Goal: Obtain resource: Download file/media

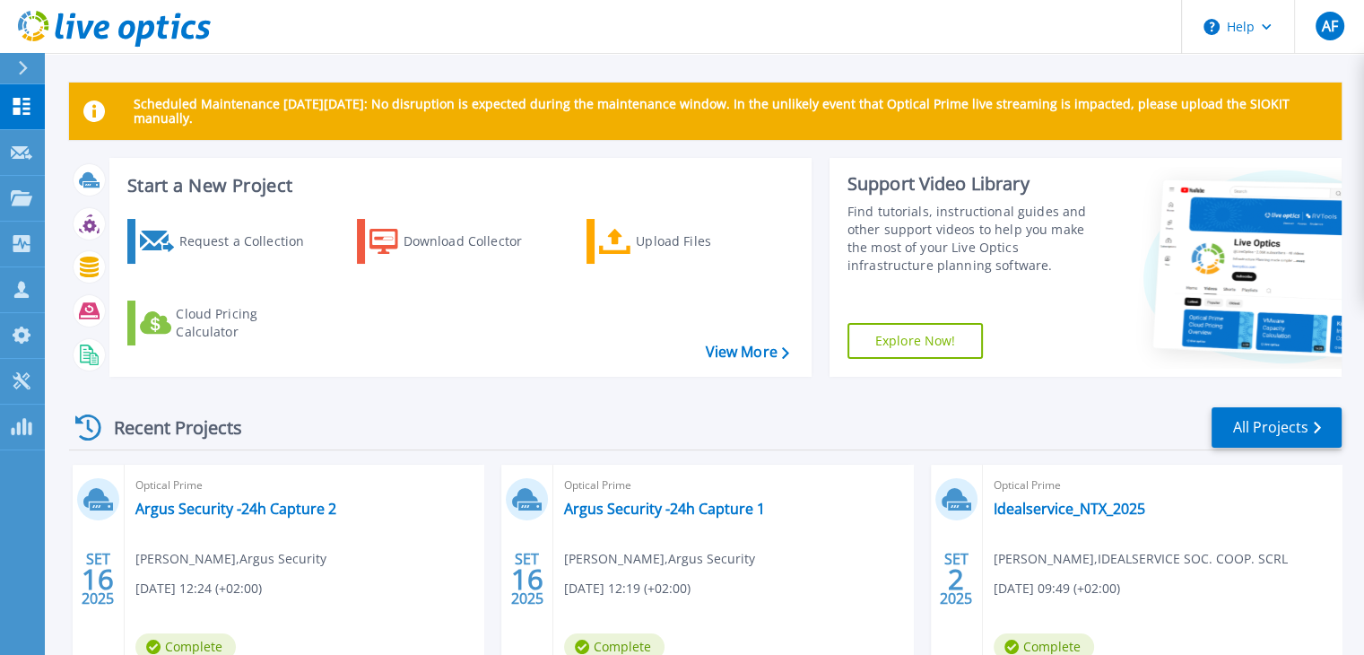
click at [203, 65] on div "Scheduled Maintenance [DATE][DATE]: No disruption is expected during the mainte…" at bounding box center [704, 507] width 1319 height 1015
click at [280, 500] on link "Argus Security -24h Capture 2" at bounding box center [235, 509] width 201 height 18
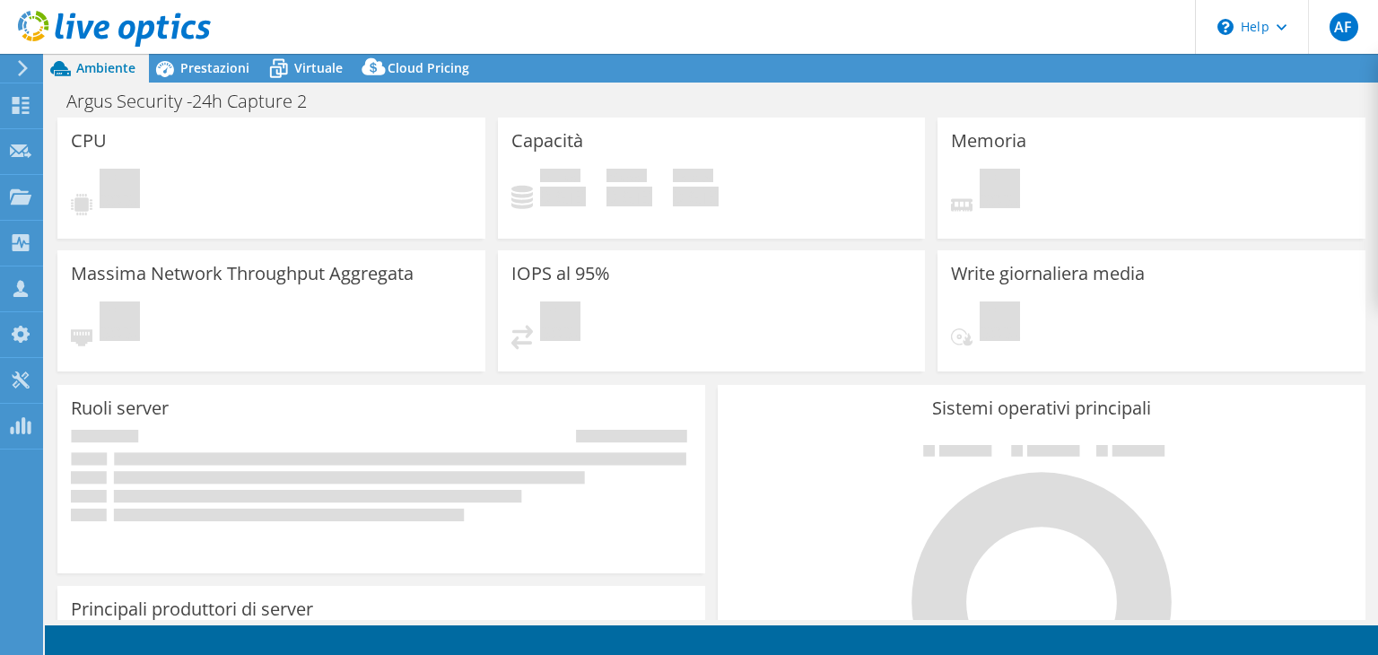
select select "USD"
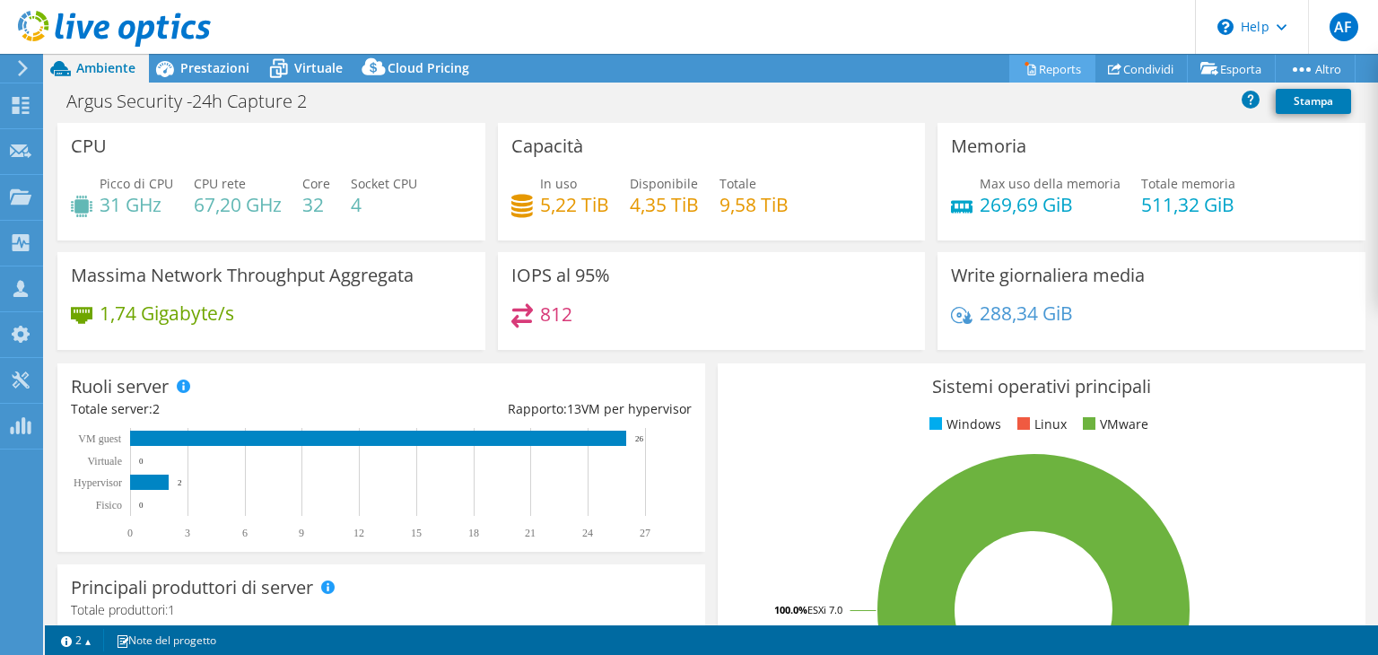
click at [1068, 71] on link "Reports" at bounding box center [1052, 69] width 86 height 28
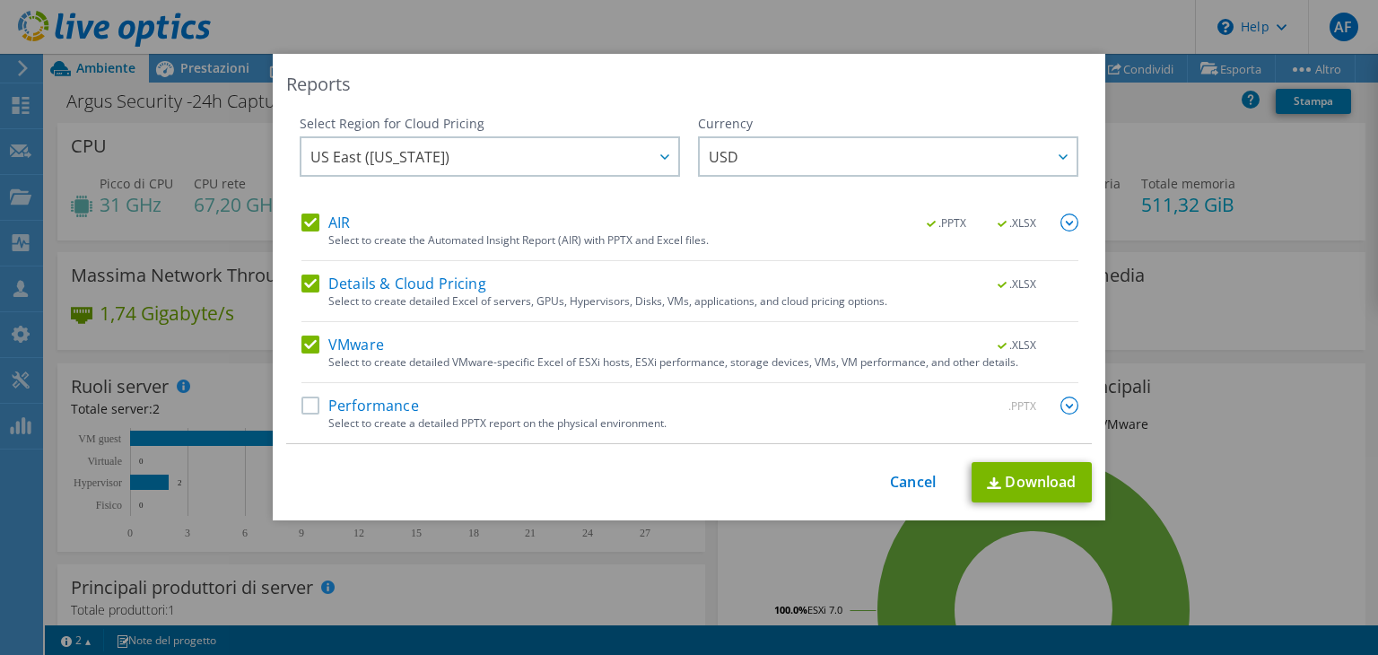
drag, startPoint x: 296, startPoint y: 227, endPoint x: 300, endPoint y: 265, distance: 37.8
click at [301, 227] on label "AIR" at bounding box center [325, 222] width 48 height 18
click at [0, 0] on input "AIR" at bounding box center [0, 0] width 0 height 0
click at [302, 281] on label "Details & Cloud Pricing" at bounding box center [393, 283] width 185 height 18
click at [0, 0] on input "Details & Cloud Pricing" at bounding box center [0, 0] width 0 height 0
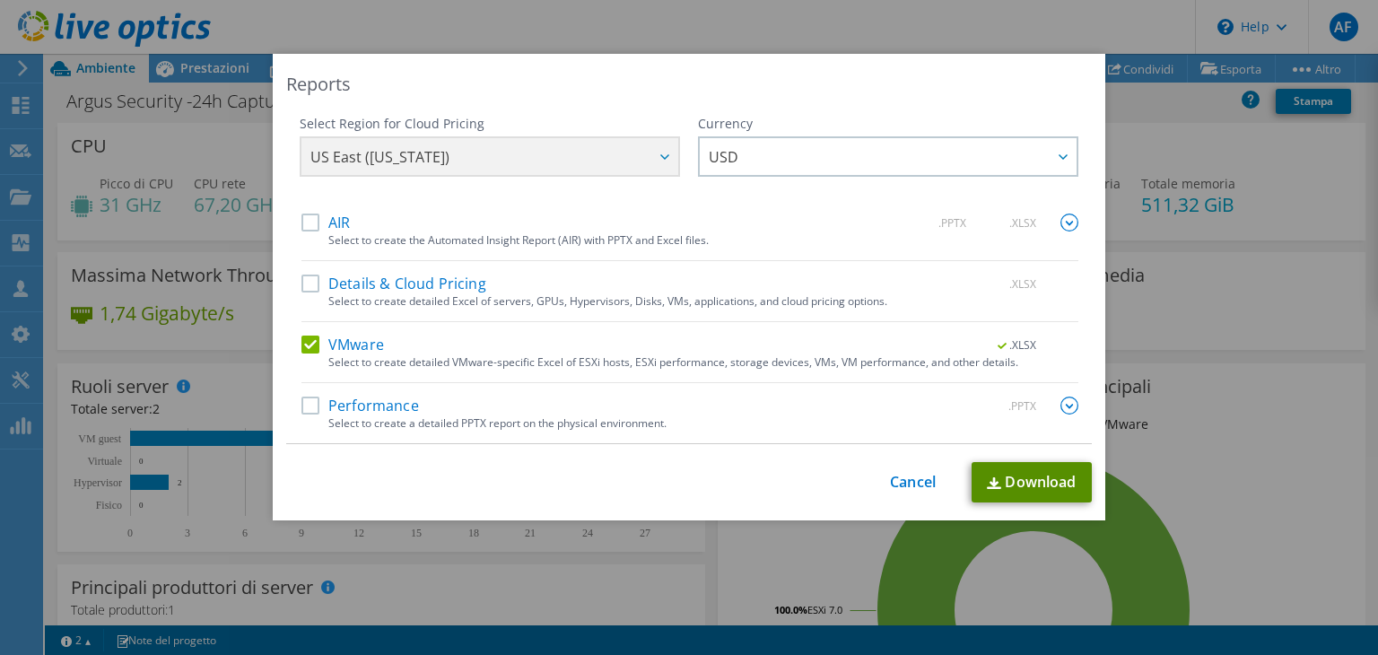
click at [1019, 470] on link "Download" at bounding box center [1031, 482] width 120 height 40
click at [914, 478] on link "Cancel" at bounding box center [913, 482] width 46 height 17
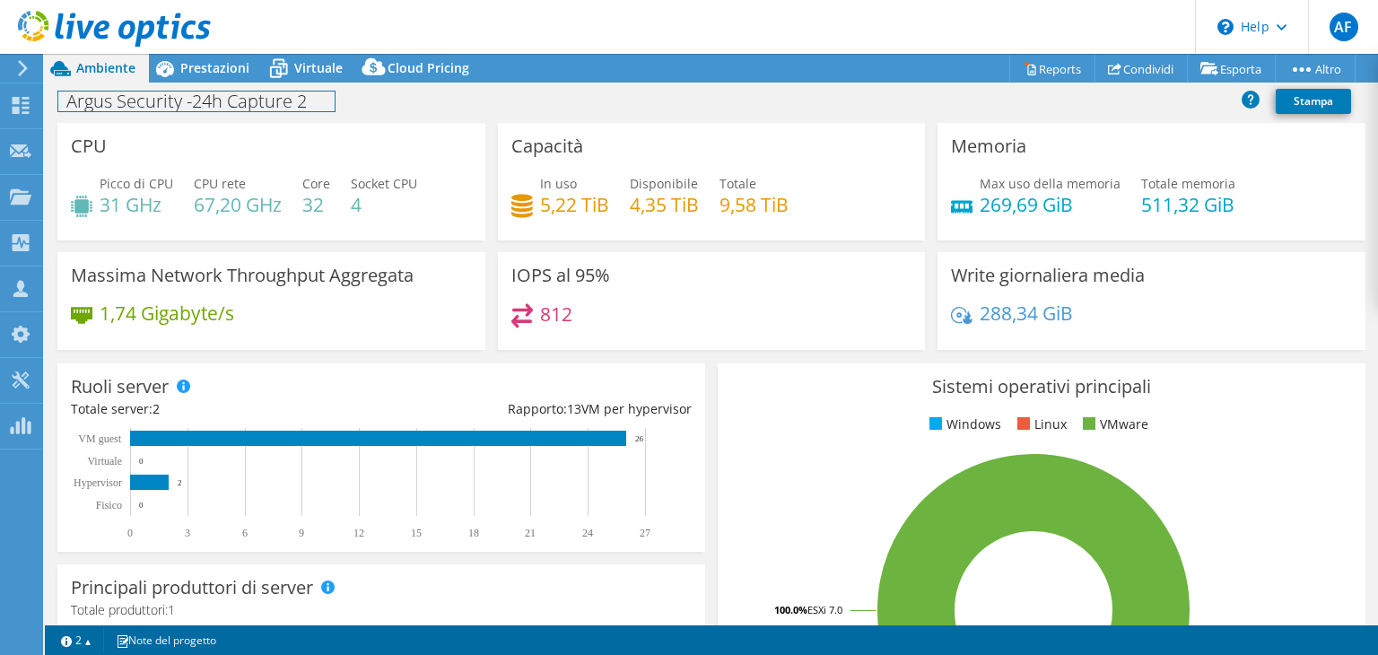
click at [209, 84] on div "Argus Security -24h Capture 2 Stampa" at bounding box center [711, 100] width 1333 height 33
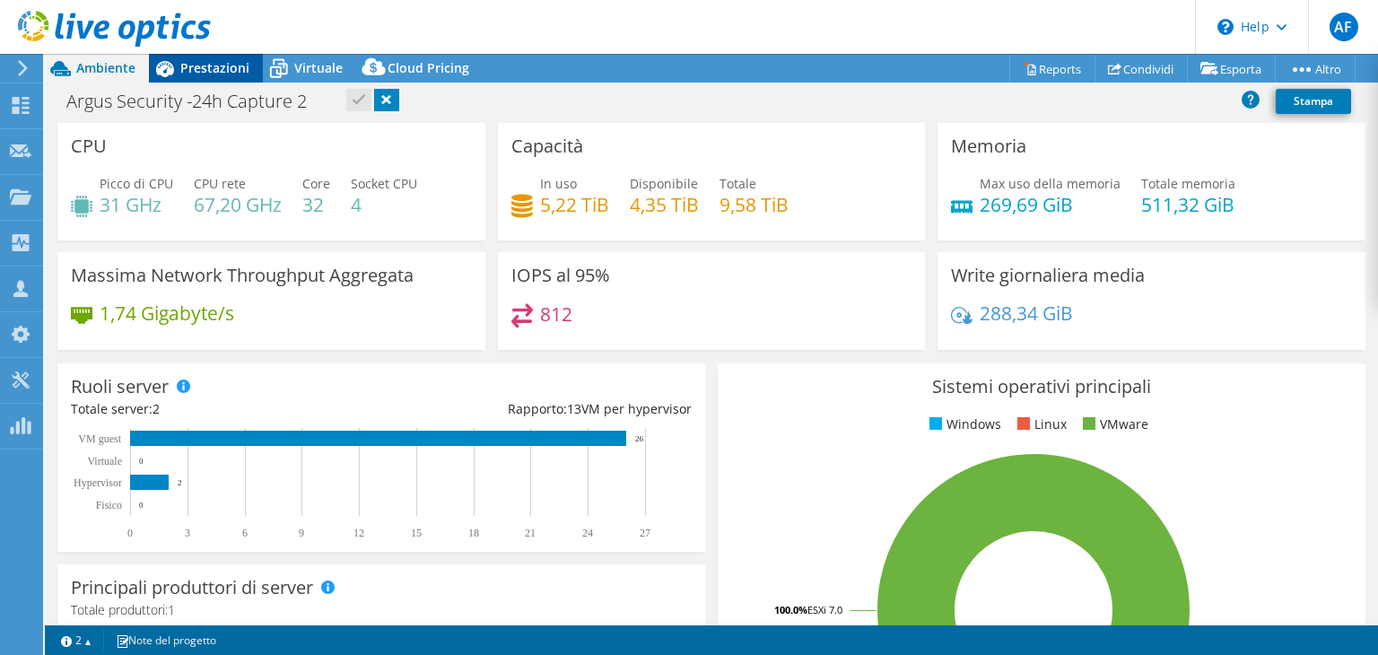
click at [207, 71] on span "Prestazioni" at bounding box center [214, 67] width 69 height 17
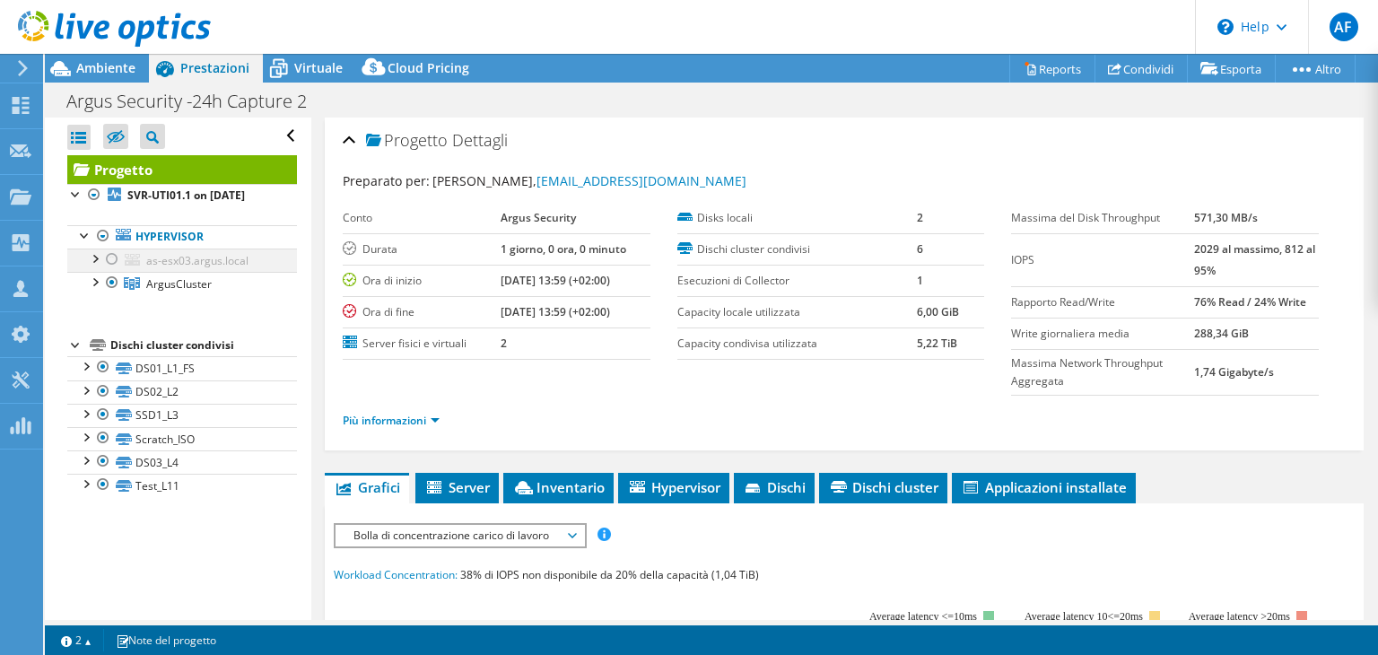
click at [117, 270] on div at bounding box center [112, 259] width 18 height 22
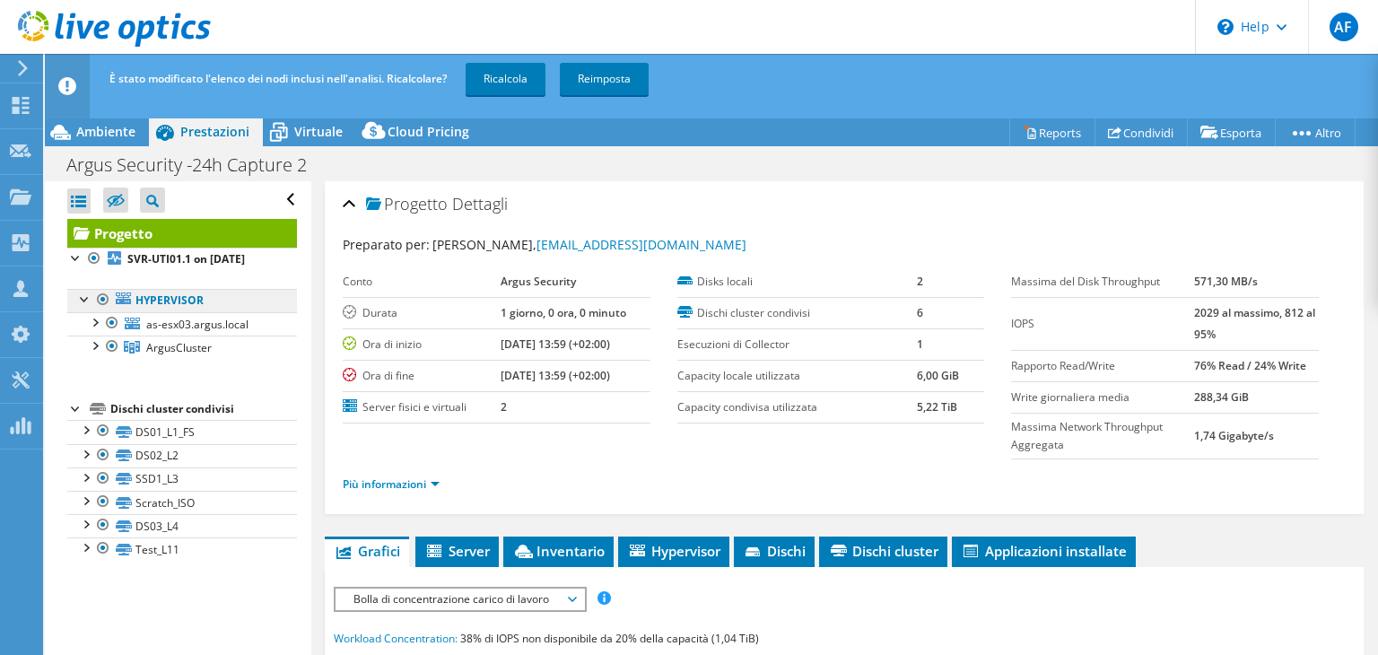
click at [115, 290] on ul "Hypervisor as-esx03.argus.local AS-ESX03_Local" at bounding box center [182, 324] width 230 height 107
click at [115, 357] on div at bounding box center [112, 346] width 18 height 22
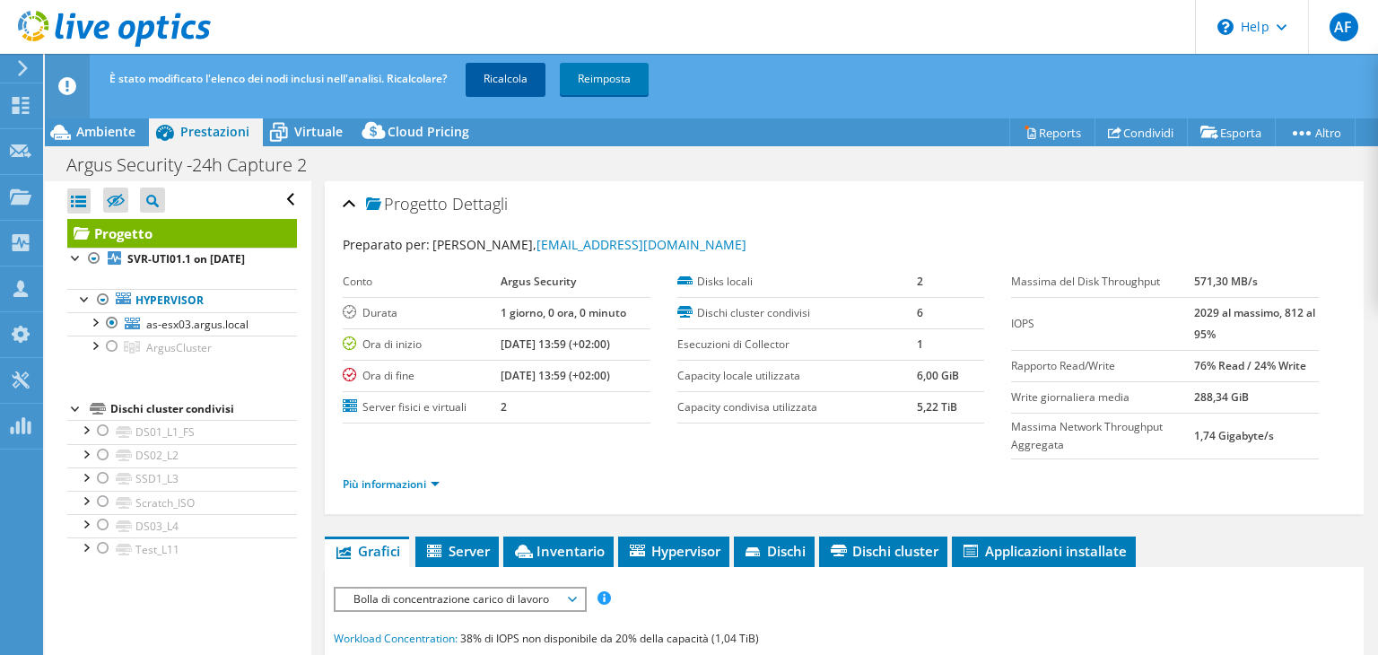
click at [508, 76] on link "Ricalcola" at bounding box center [506, 79] width 80 height 32
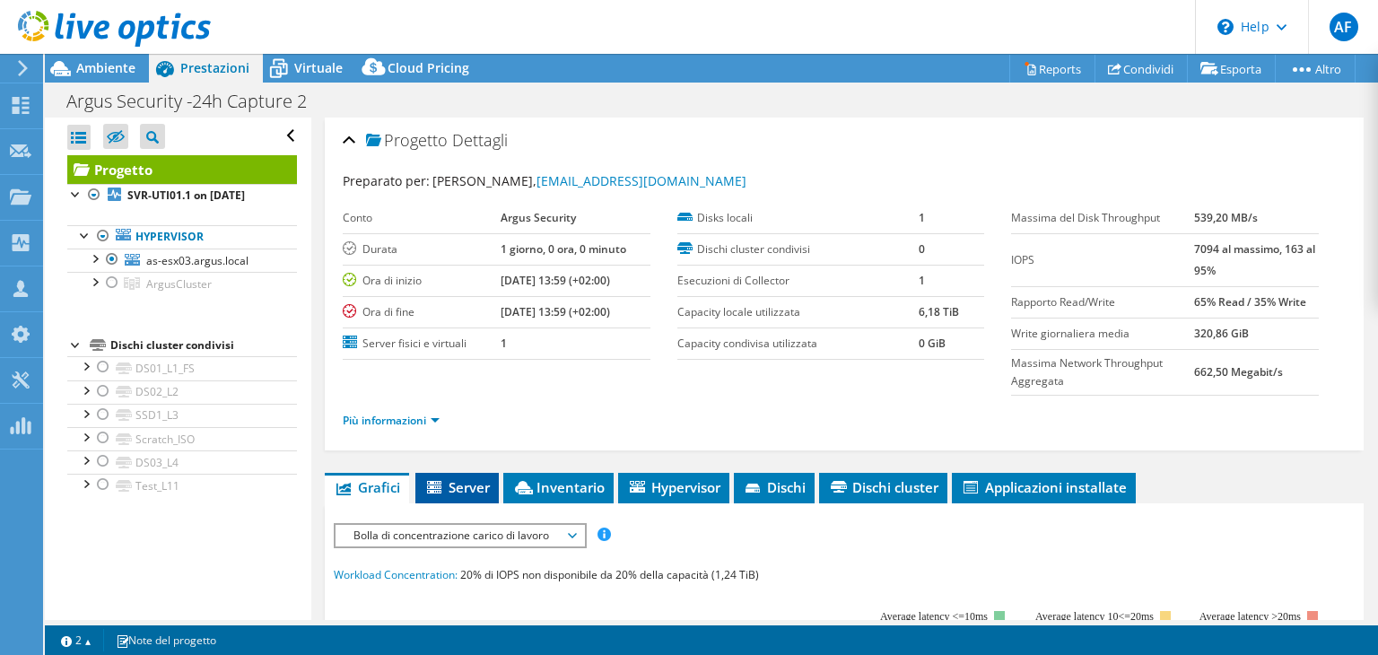
click at [466, 483] on span "Server" at bounding box center [456, 487] width 65 height 18
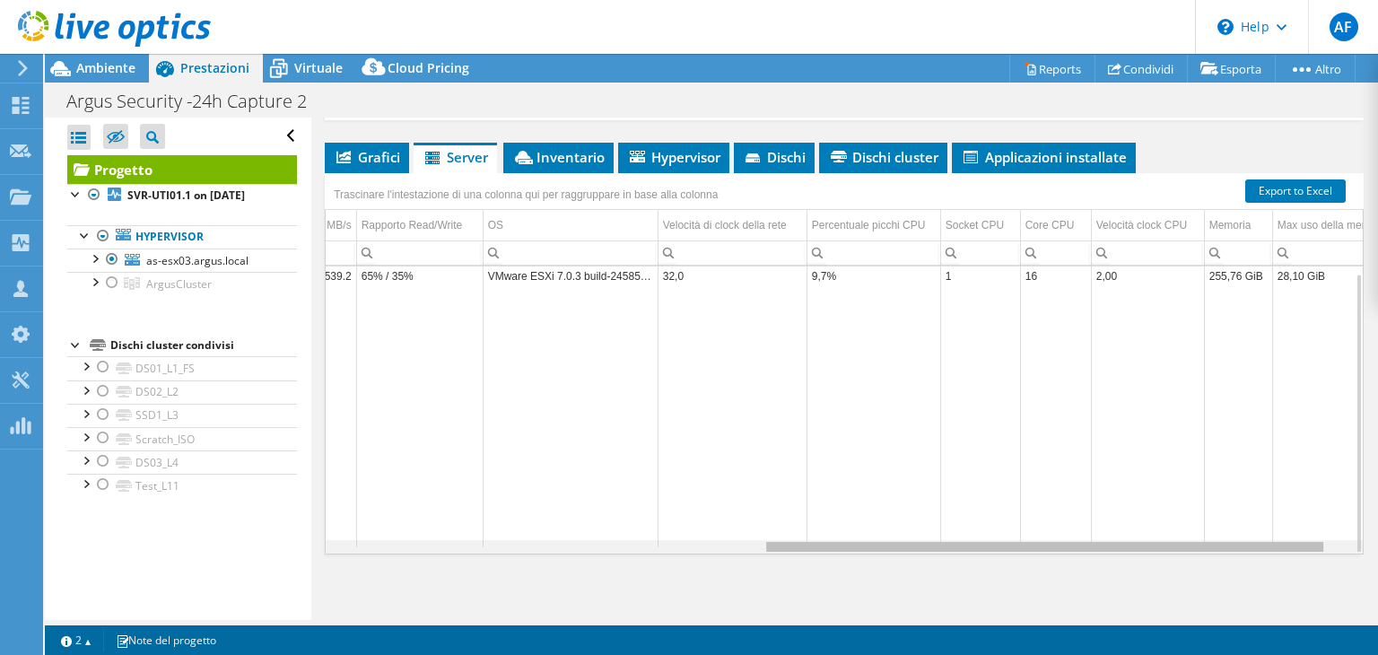
scroll to position [0, 843]
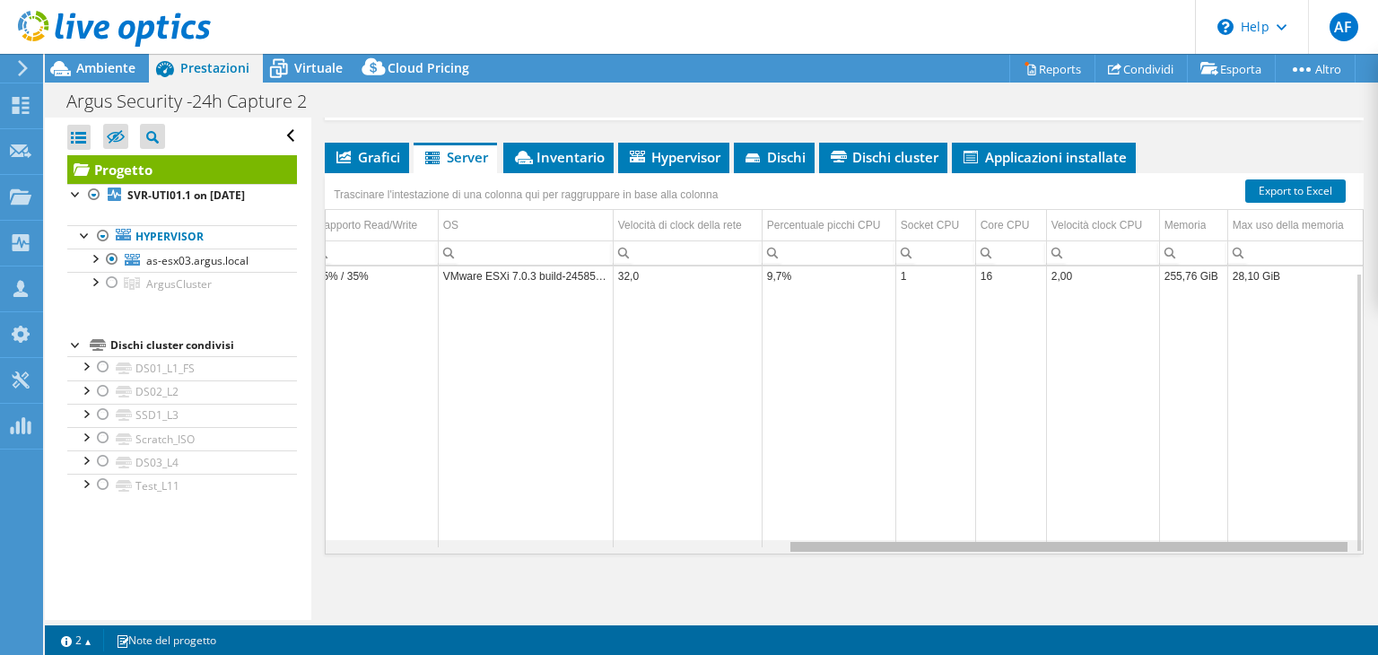
drag, startPoint x: 668, startPoint y: 544, endPoint x: 1213, endPoint y: 532, distance: 544.6
click at [1213, 532] on body "AF Membro team [PERSON_NAME] [PERSON_NAME][EMAIL_ADDRESS][DOMAIN_NAME] axiansit…" at bounding box center [689, 327] width 1378 height 655
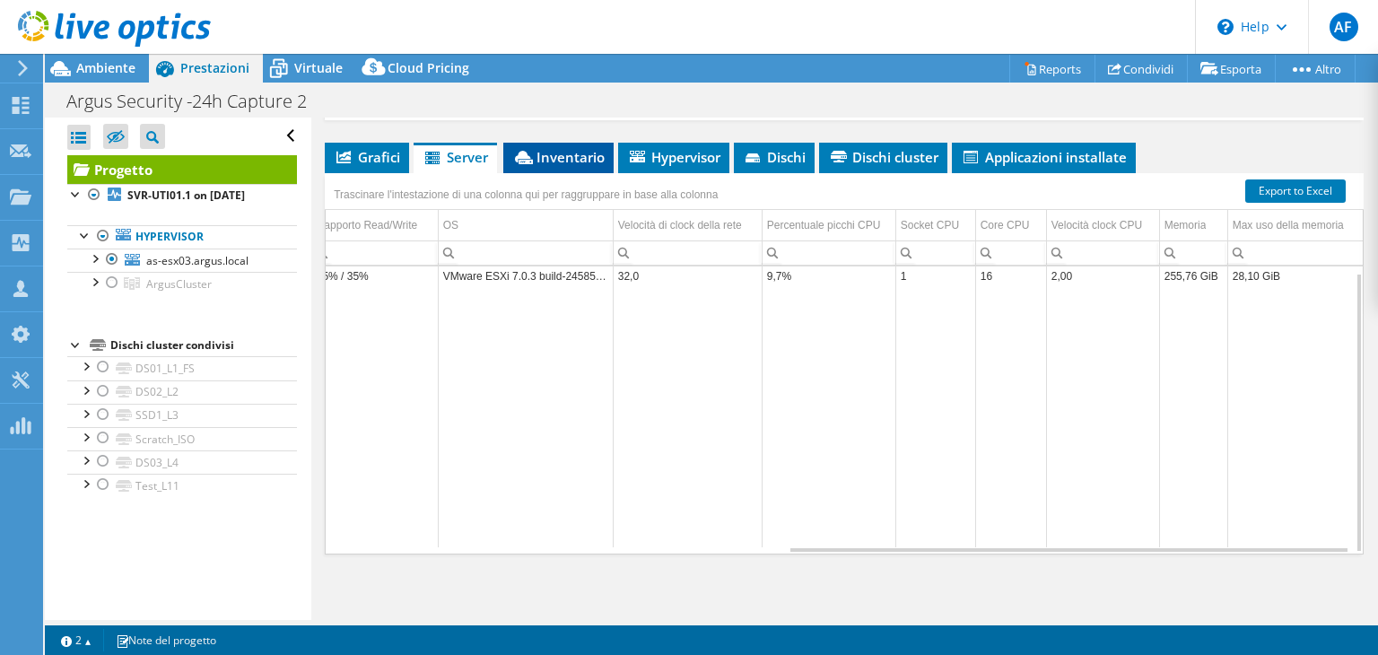
click at [586, 159] on span "Inventario" at bounding box center [558, 157] width 92 height 18
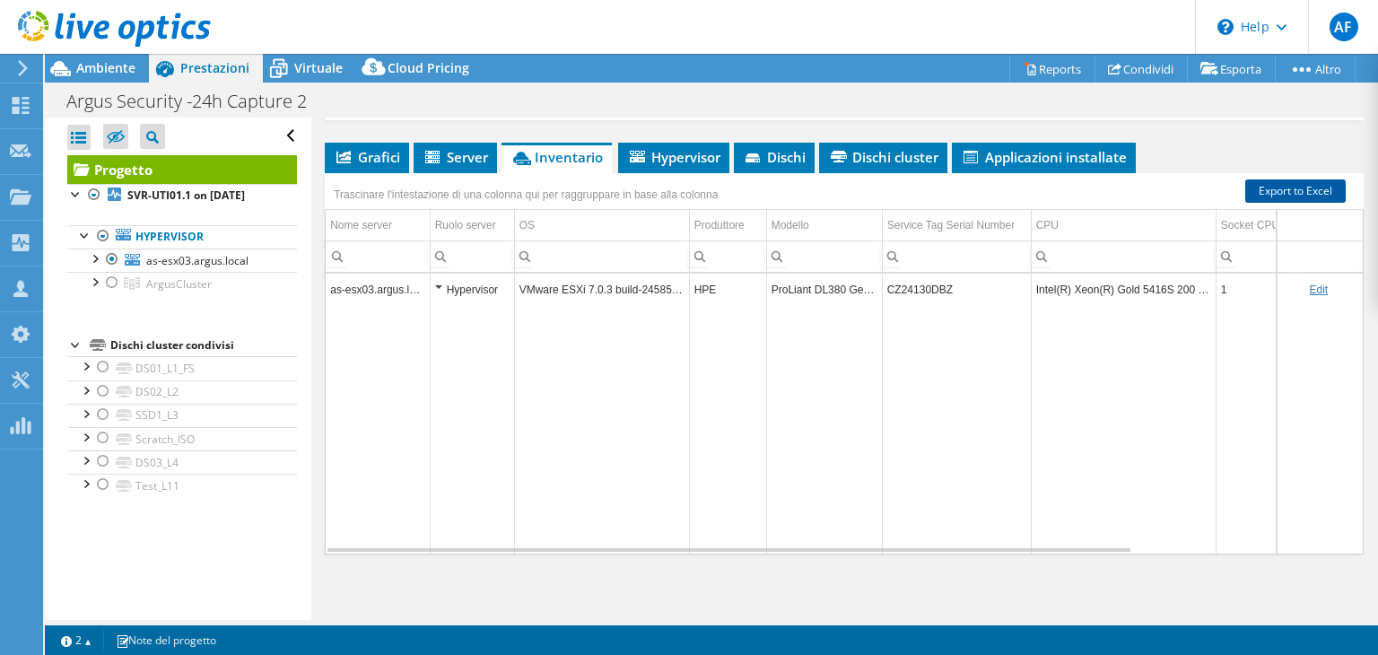
click at [1288, 184] on link "Export to Excel" at bounding box center [1295, 190] width 100 height 23
click at [114, 71] on span "Ambiente" at bounding box center [105, 67] width 59 height 17
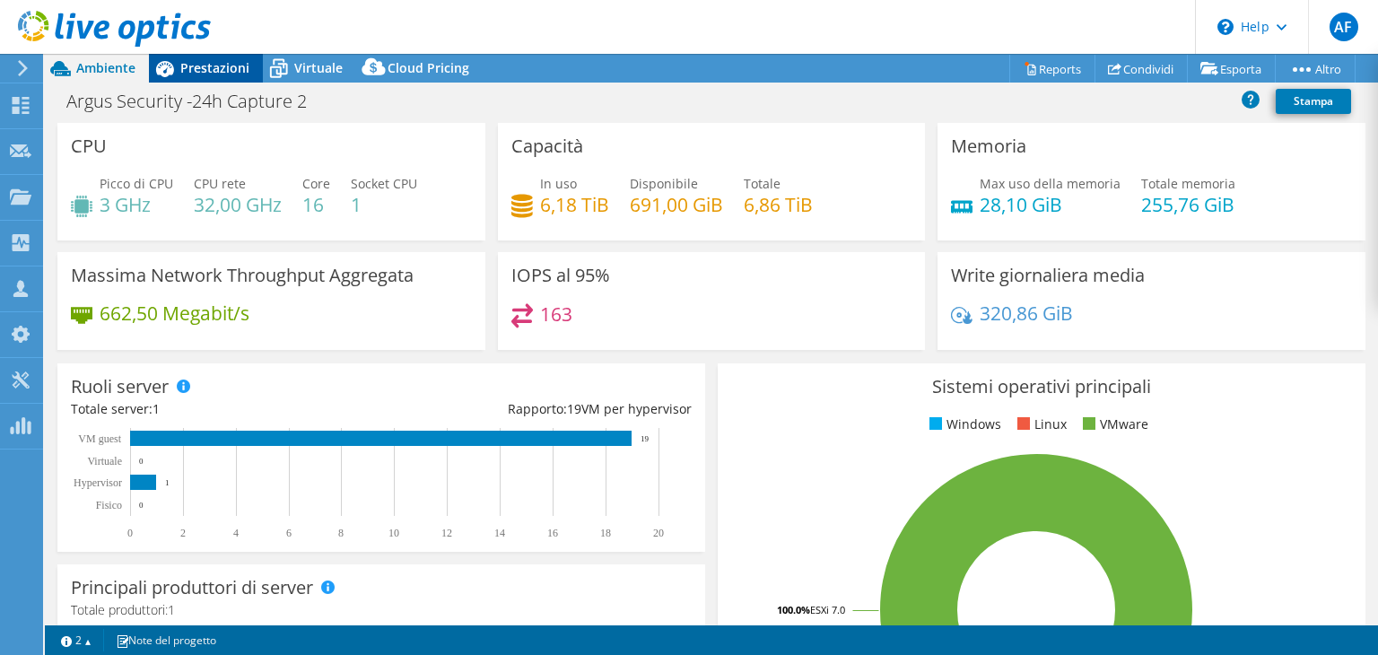
click at [192, 78] on div "Prestazioni" at bounding box center [206, 68] width 114 height 29
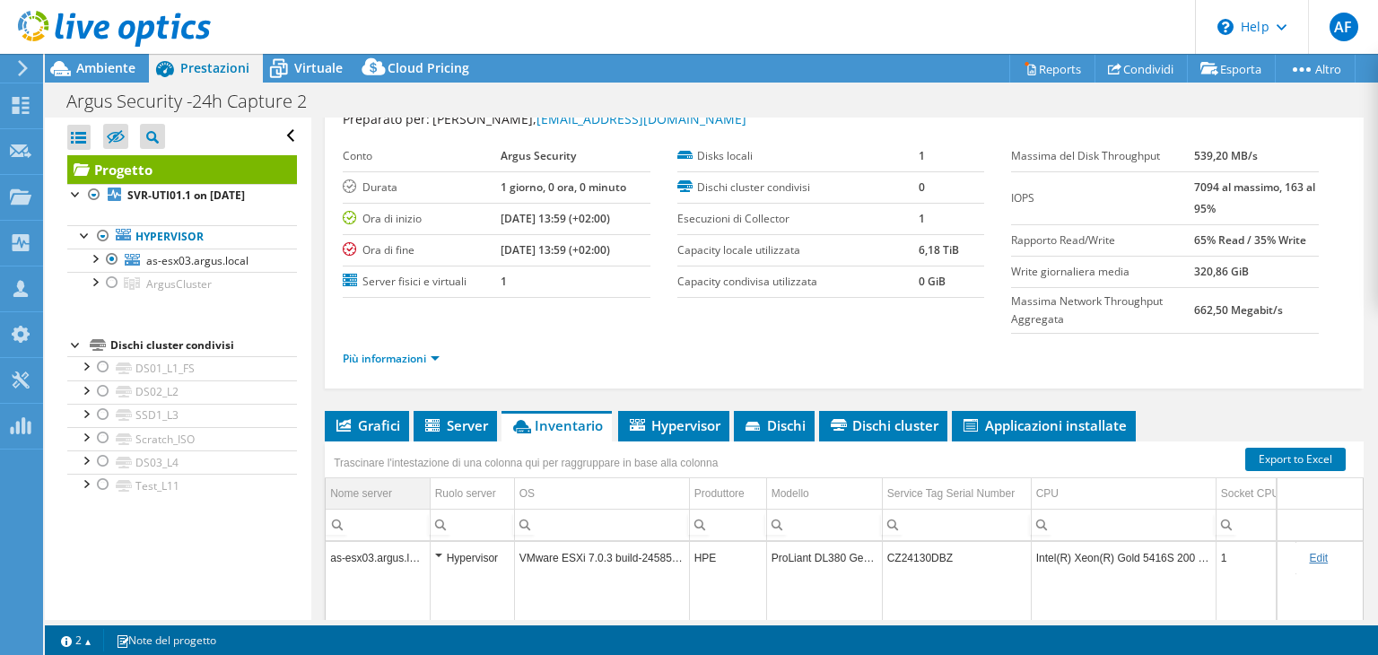
scroll to position [61, 0]
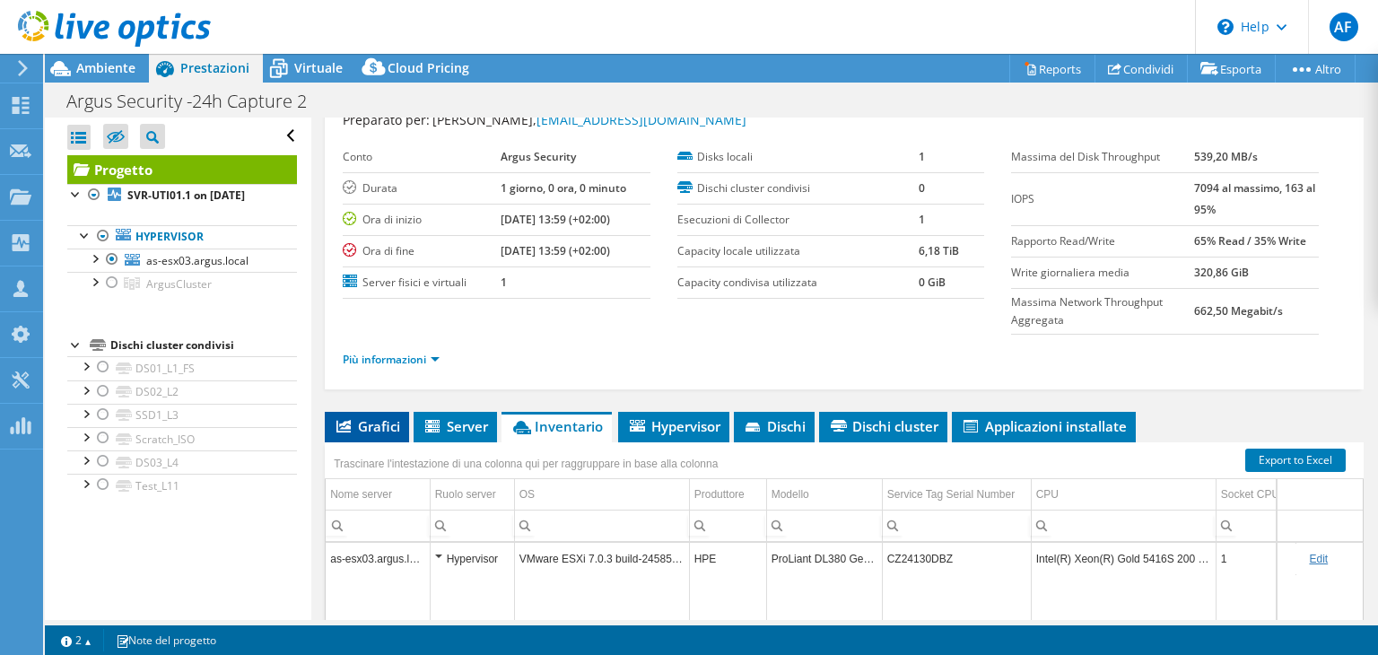
click at [361, 424] on span "Grafici" at bounding box center [367, 426] width 66 height 18
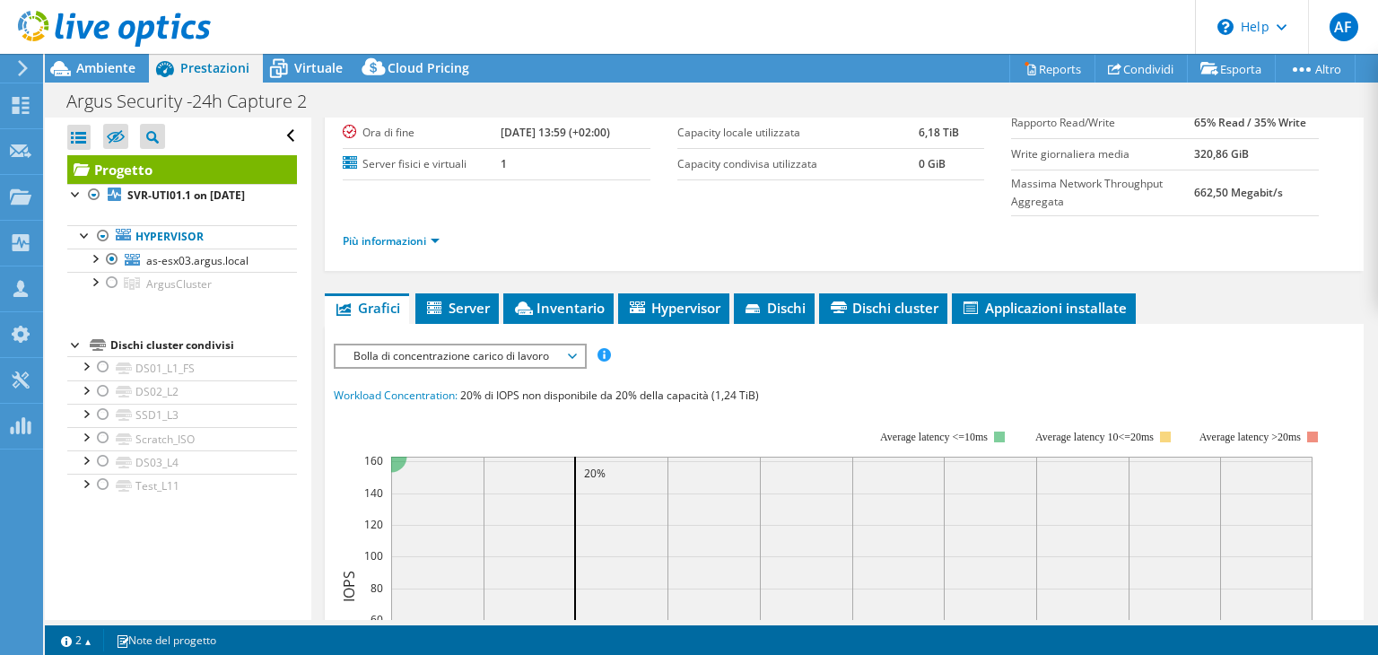
scroll to position [240, 0]
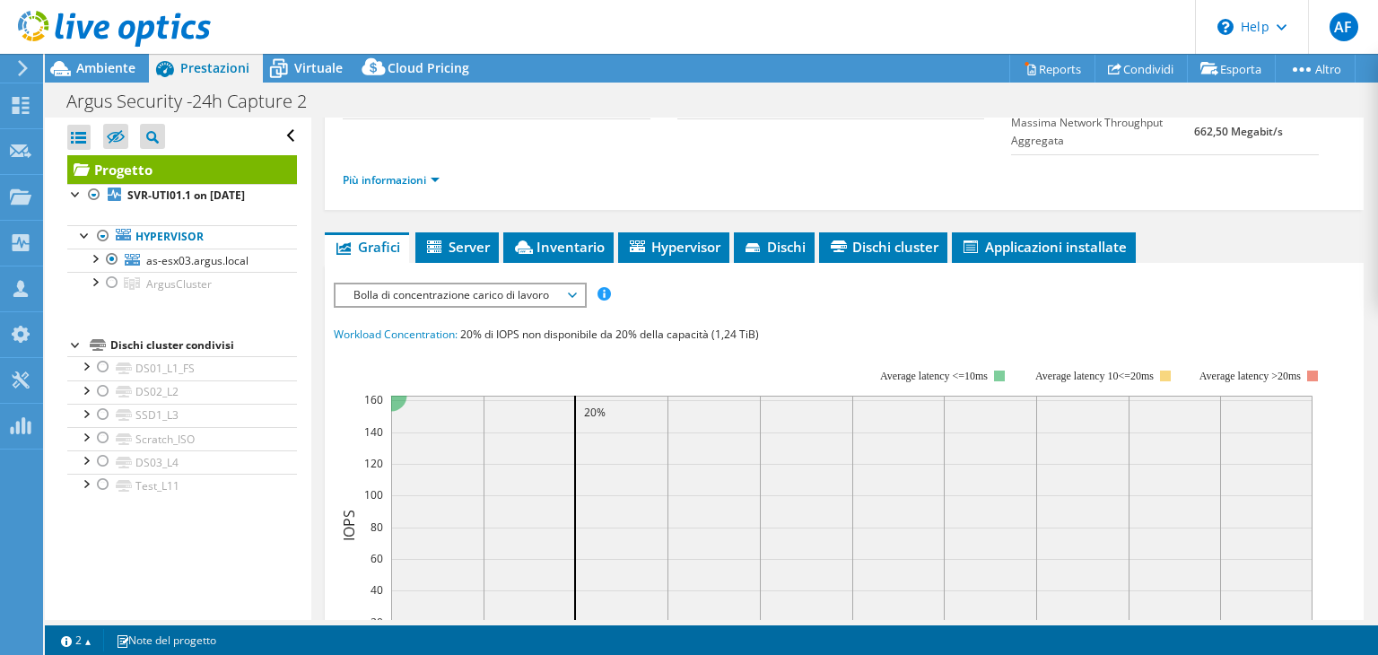
click at [549, 297] on span "Bolla di concentrazione carico di lavoro" at bounding box center [459, 295] width 231 height 22
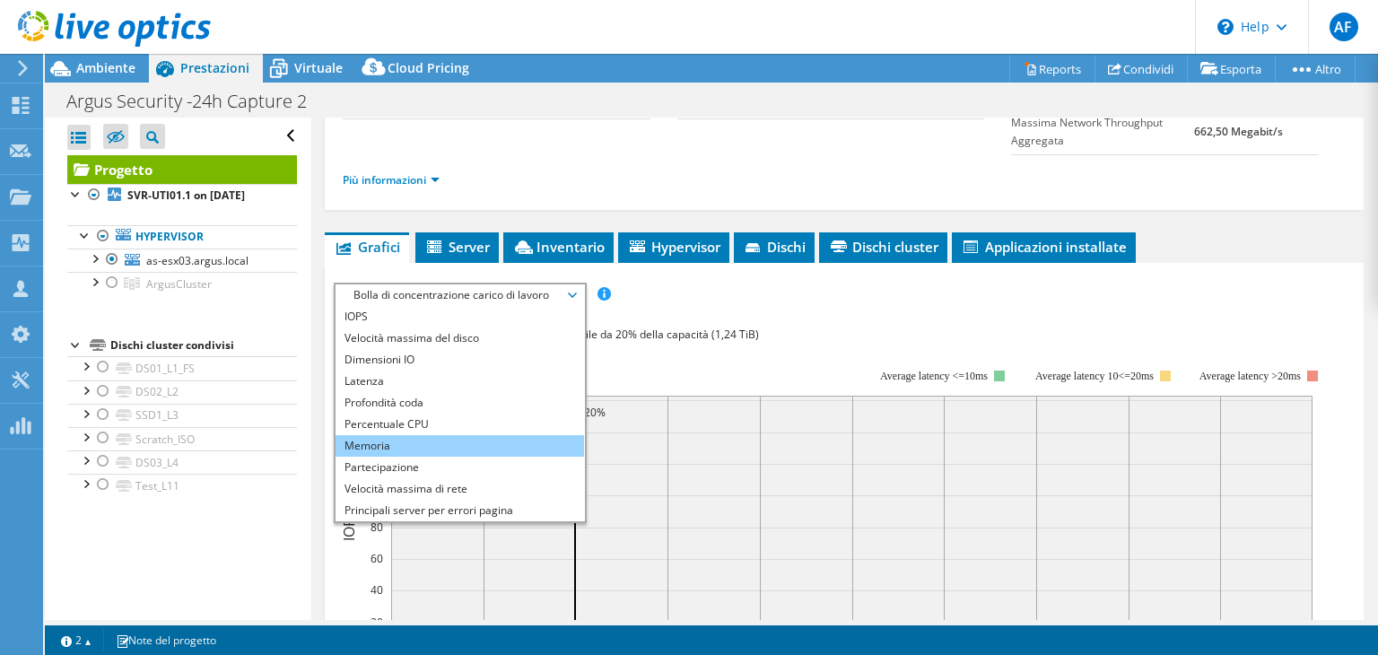
click at [384, 437] on li "Memoria" at bounding box center [459, 446] width 248 height 22
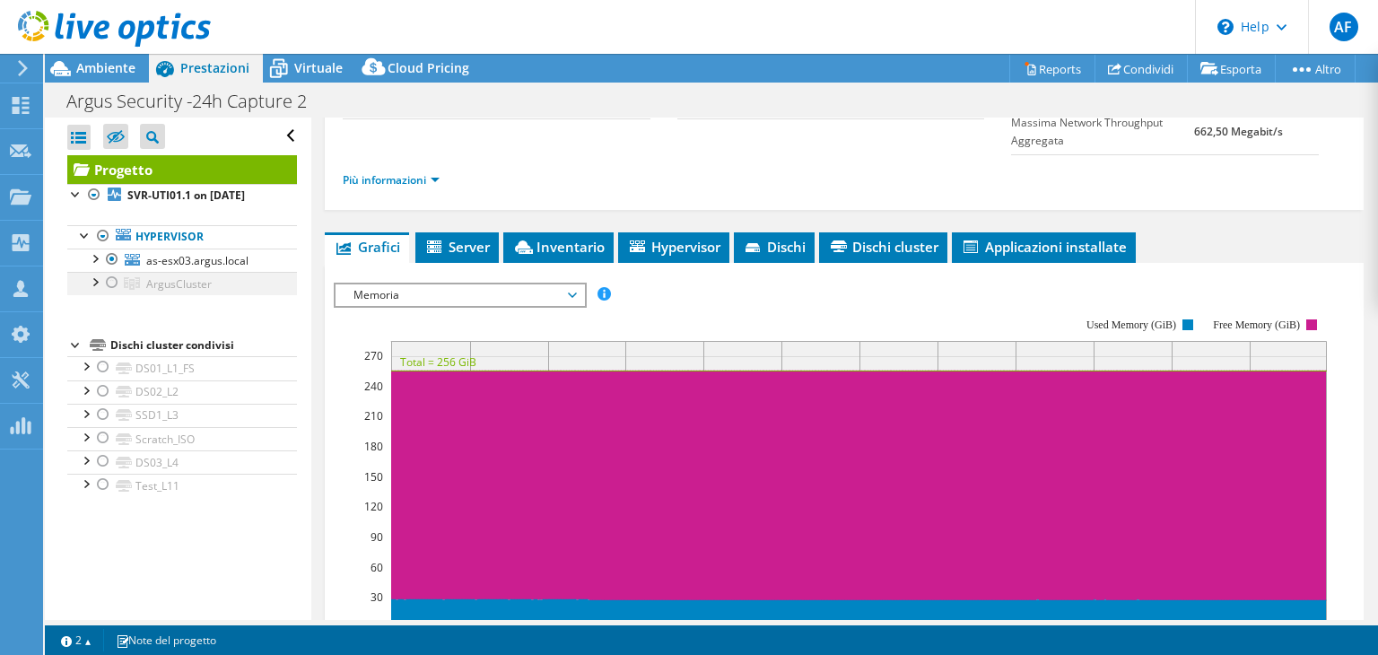
click at [109, 293] on div at bounding box center [112, 283] width 18 height 22
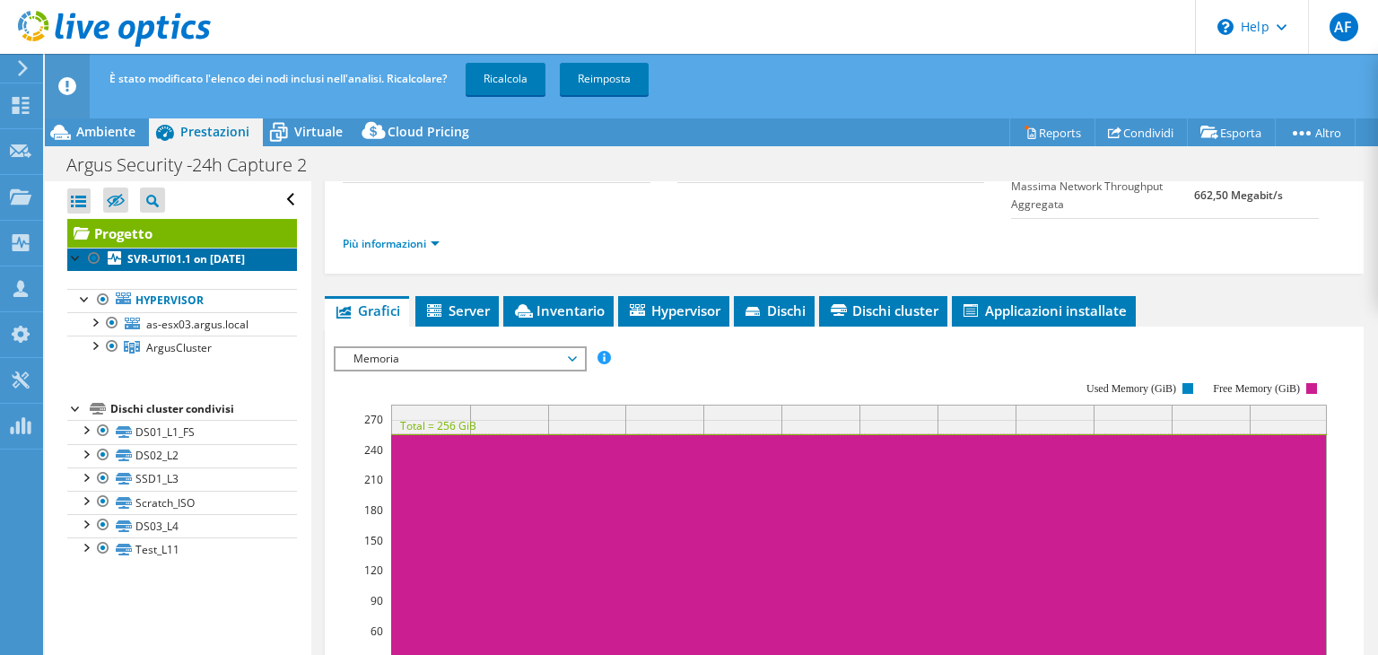
click at [115, 271] on link "SVR-UTI01.1 on [DATE]" at bounding box center [182, 259] width 230 height 23
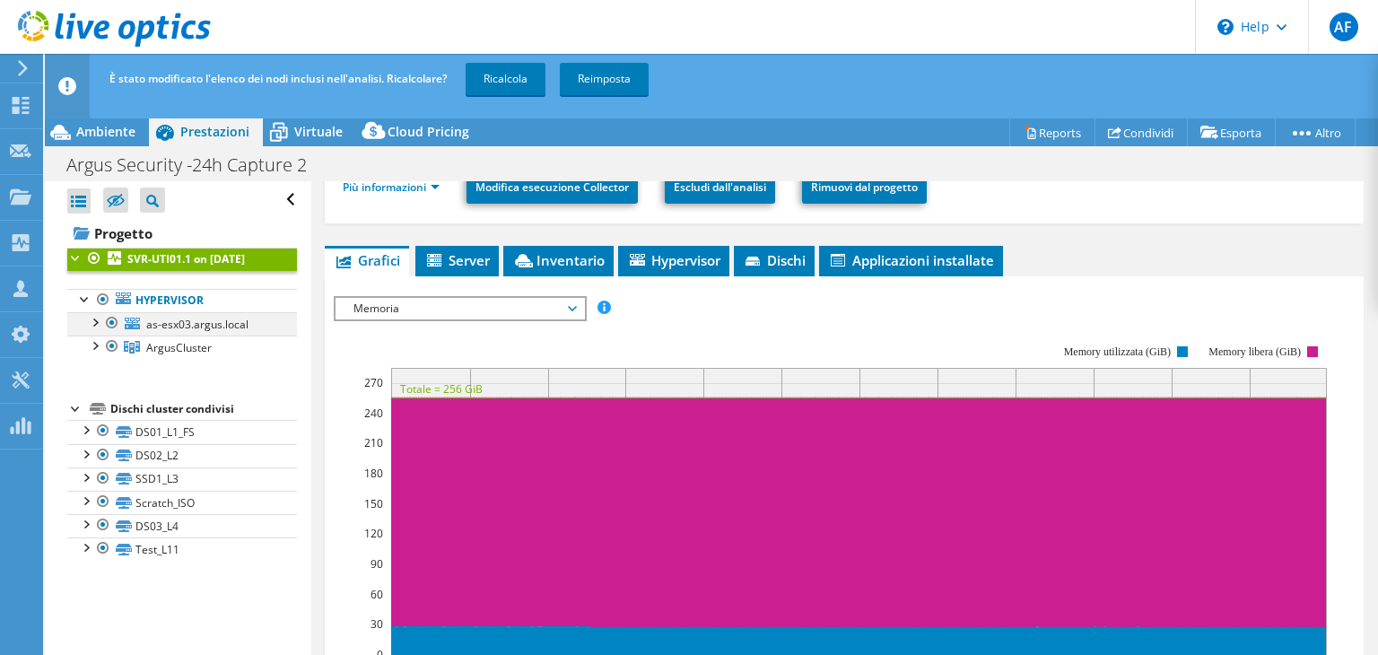
click at [113, 334] on div at bounding box center [112, 323] width 18 height 22
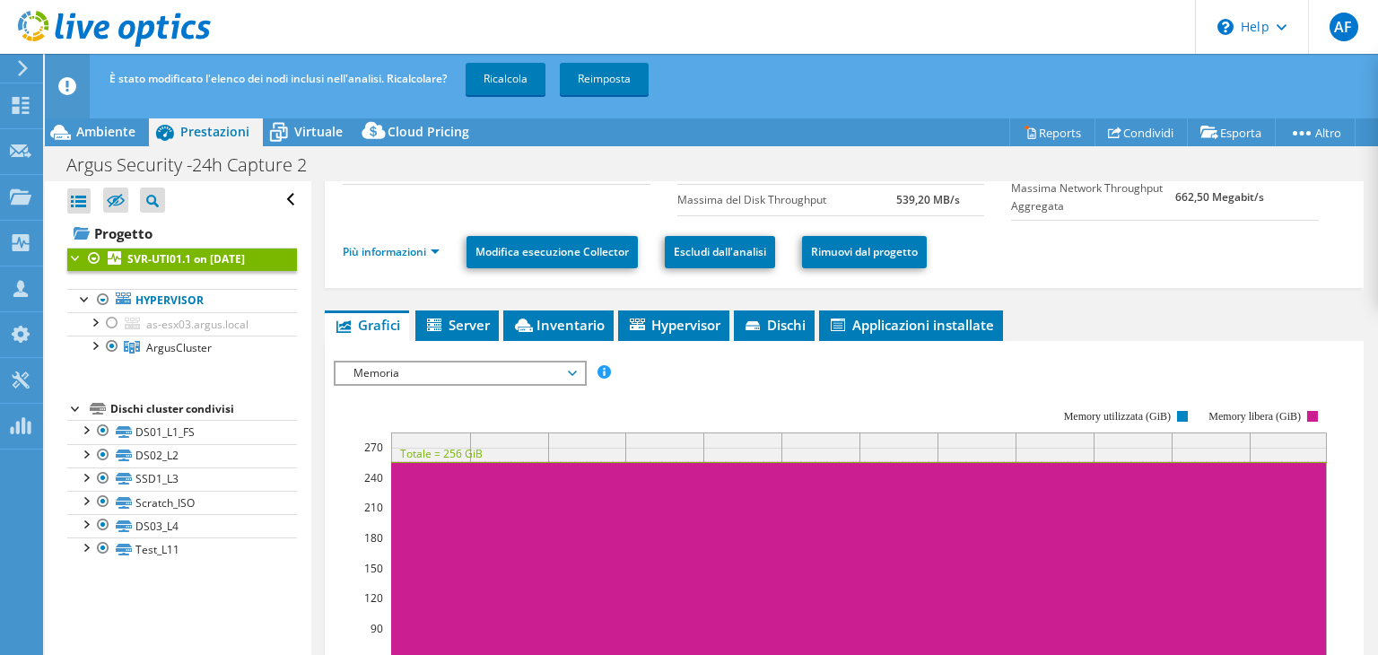
scroll to position [0, 0]
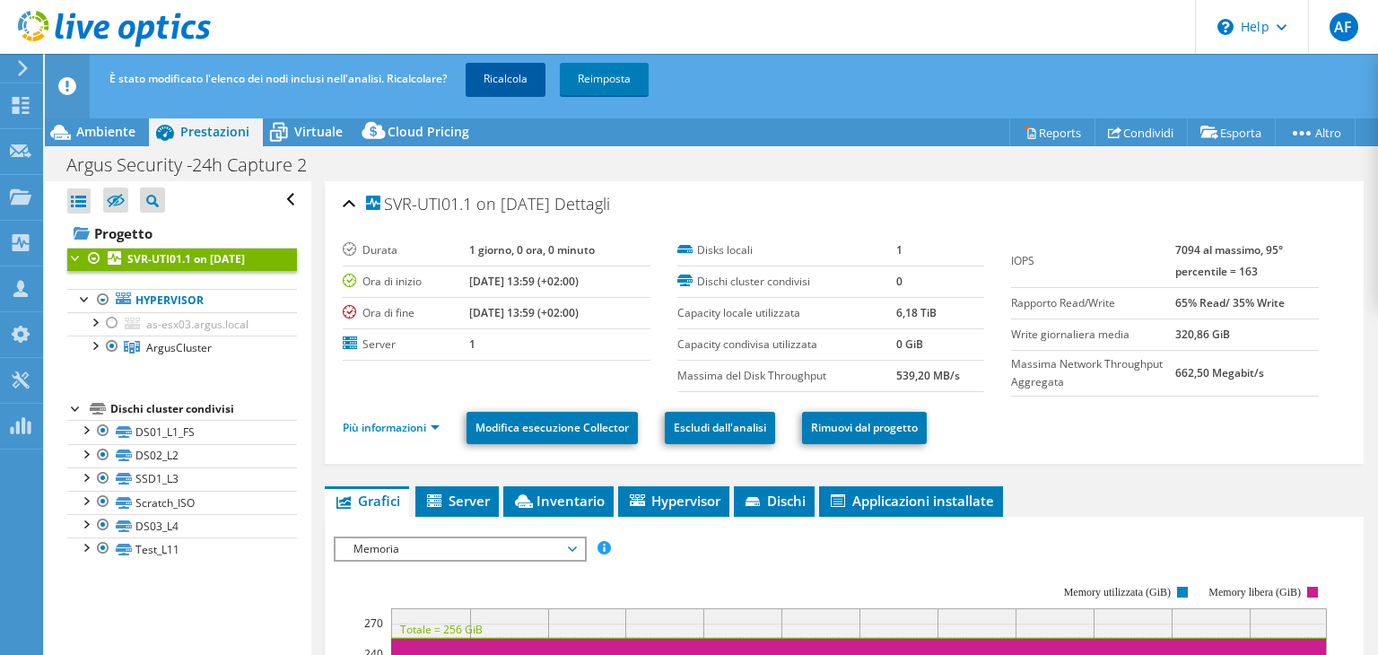
click at [506, 73] on link "Ricalcola" at bounding box center [506, 79] width 80 height 32
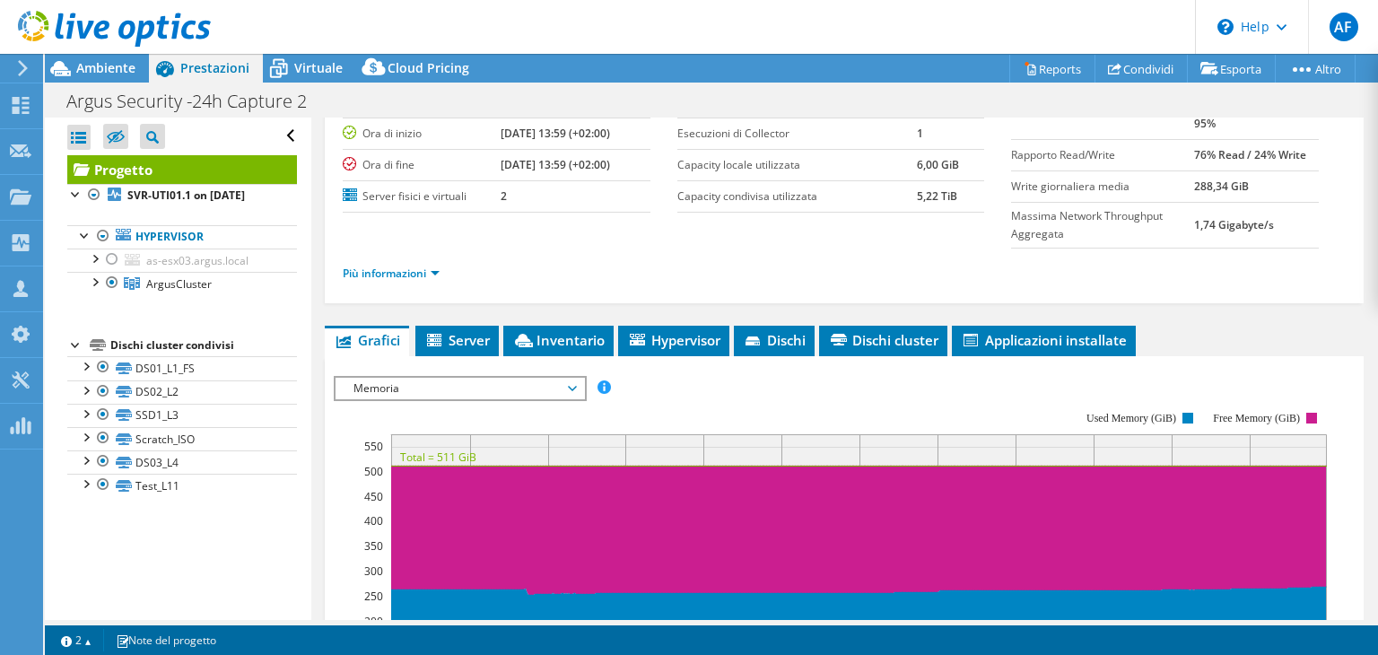
scroll to position [269, 0]
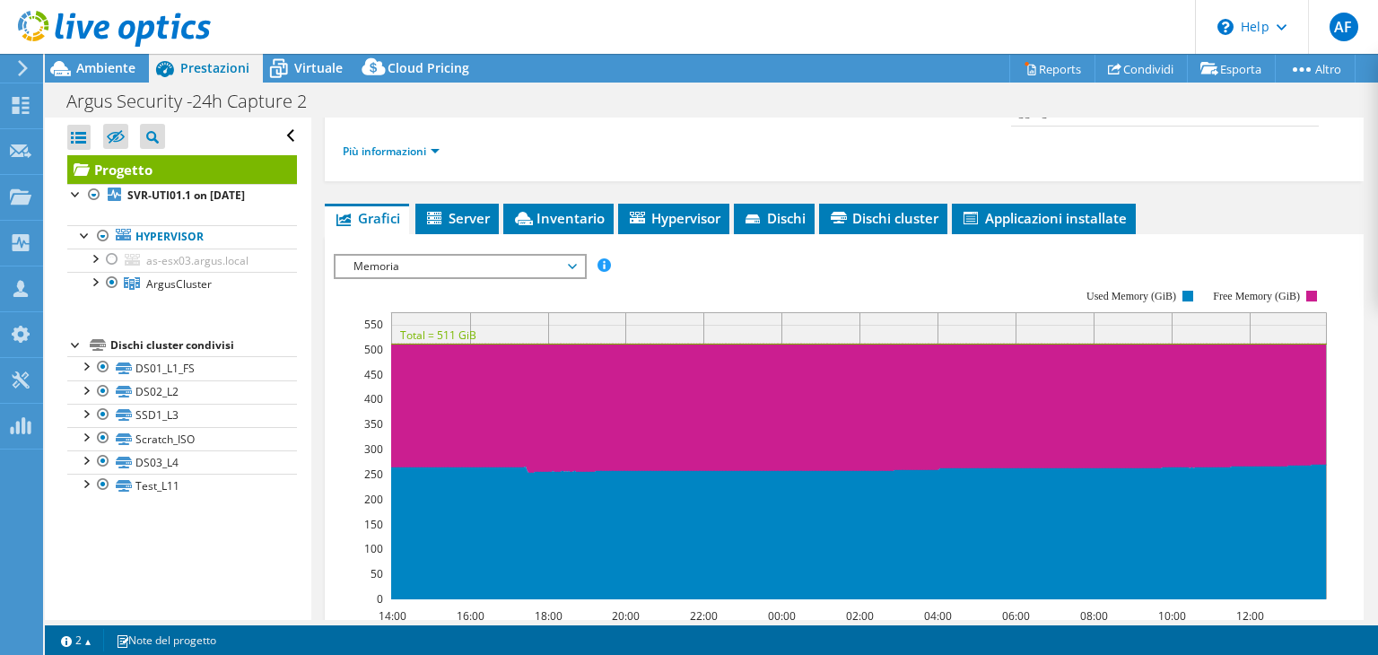
click at [549, 257] on span "Memoria" at bounding box center [459, 267] width 231 height 22
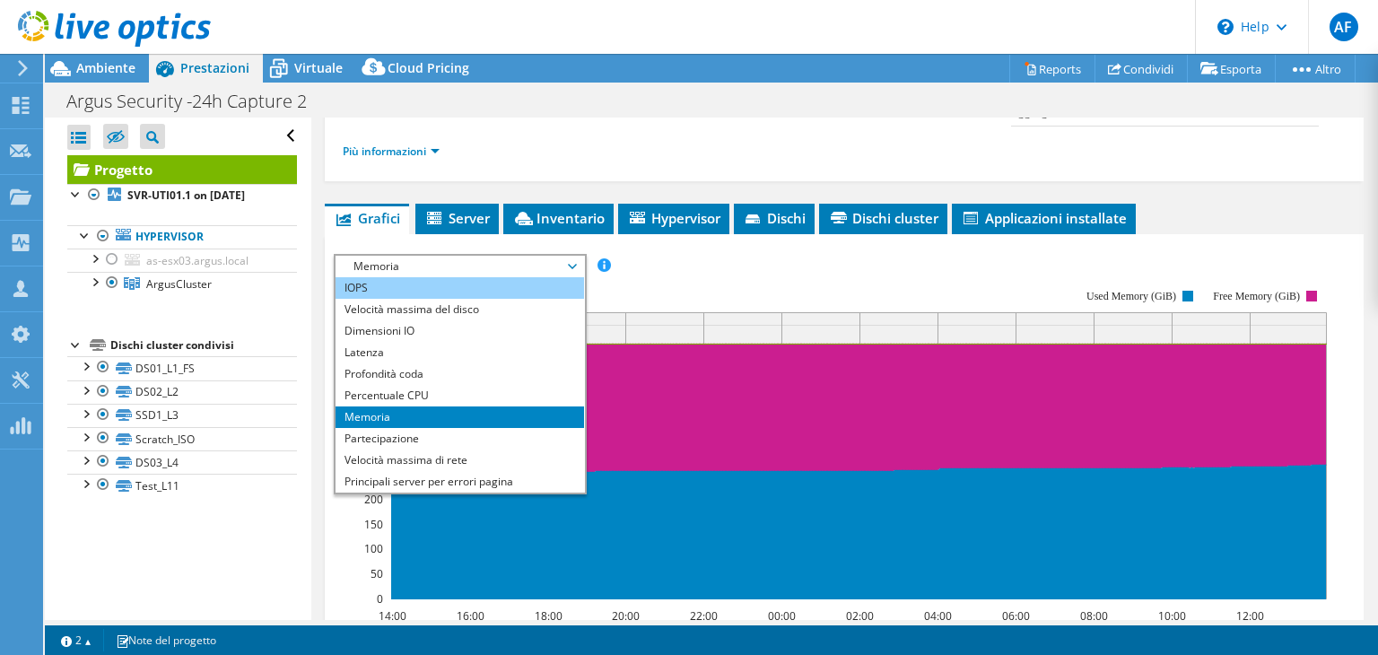
click at [411, 293] on li "IOPS" at bounding box center [459, 288] width 248 height 22
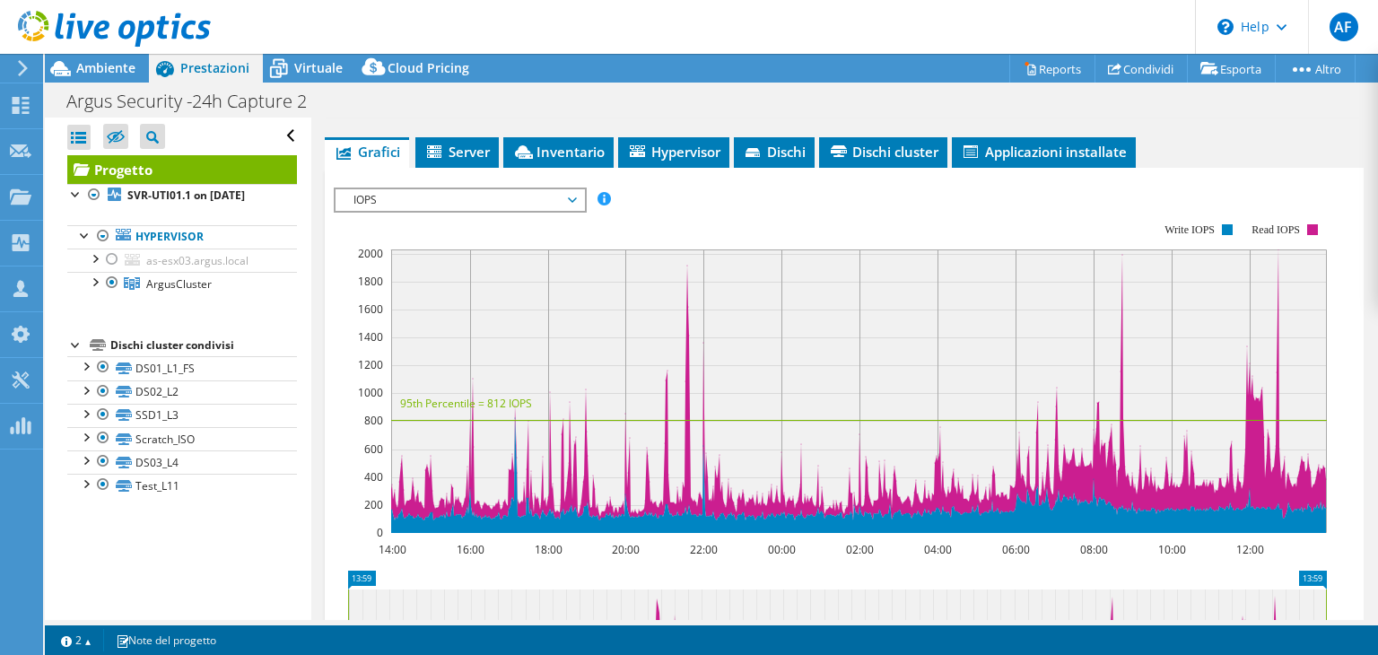
scroll to position [359, 0]
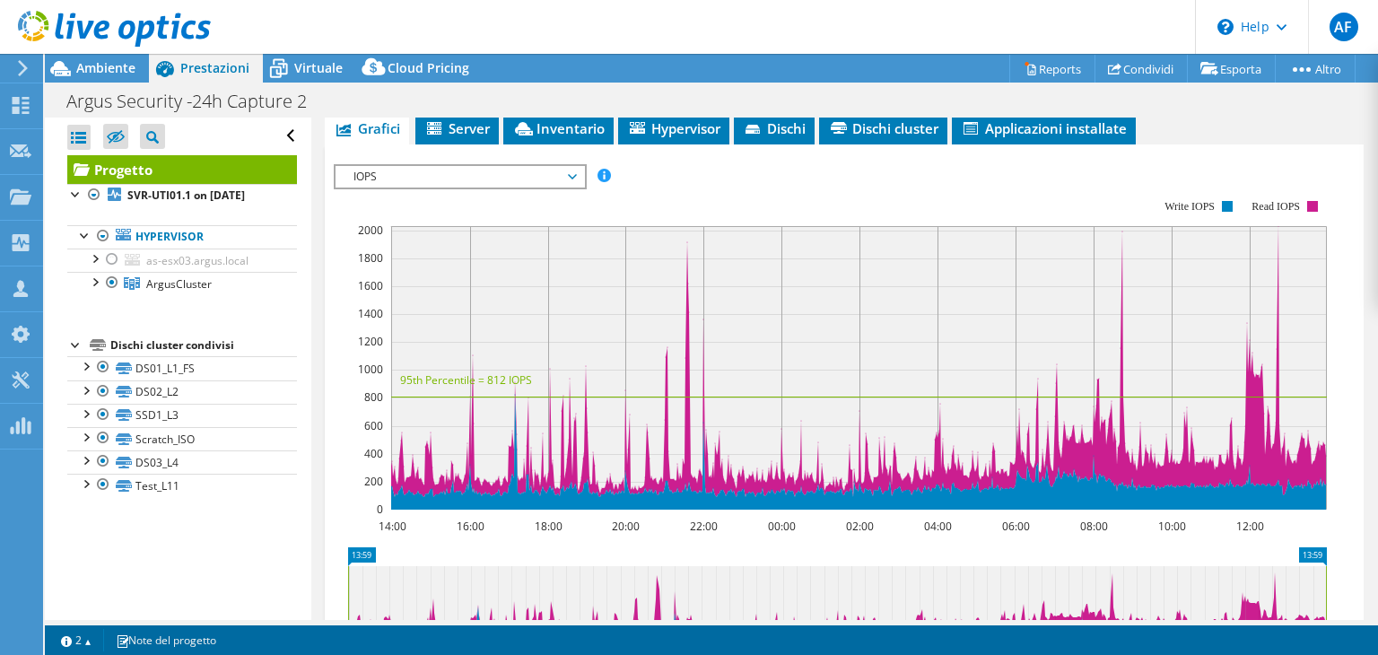
click at [510, 177] on span "IOPS" at bounding box center [459, 177] width 231 height 22
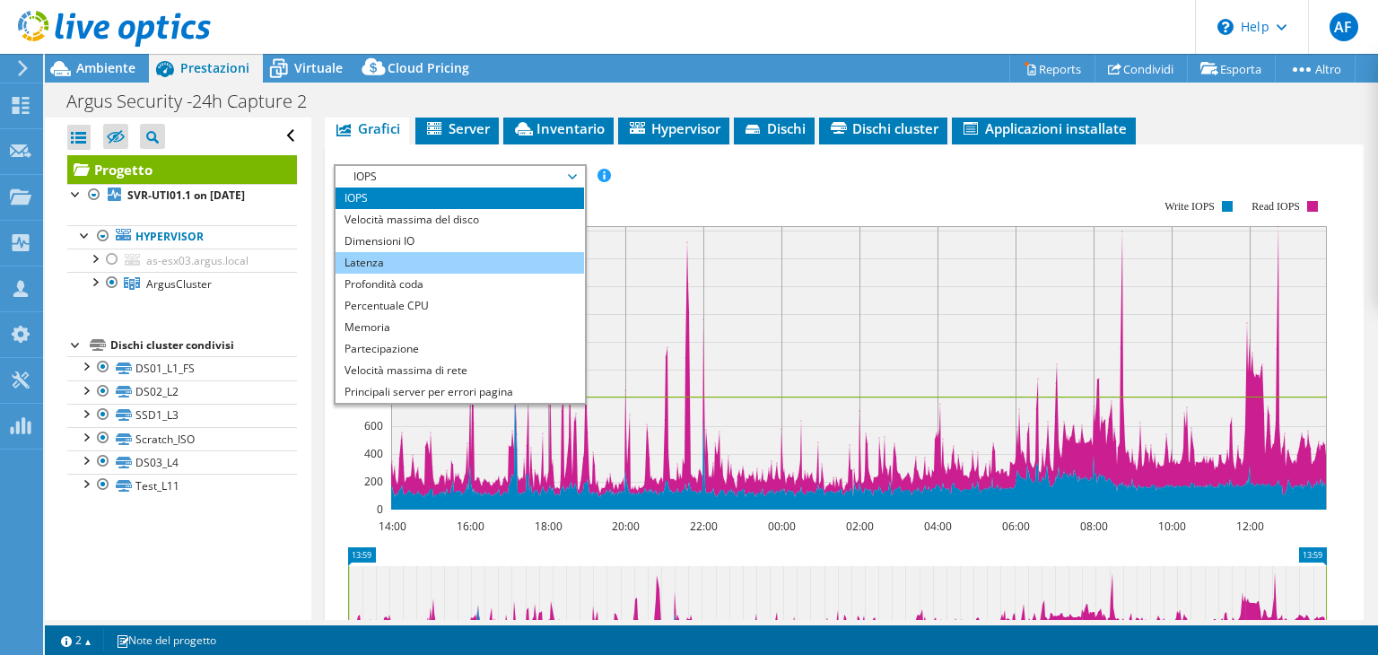
click at [436, 257] on li "Latenza" at bounding box center [459, 263] width 248 height 22
